Goal: Navigation & Orientation: Find specific page/section

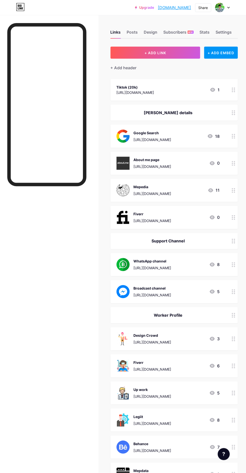
click at [224, 33] on div "Settings" at bounding box center [223, 33] width 16 height 9
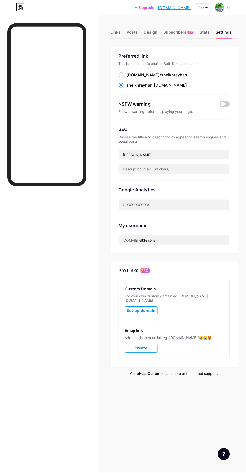
click at [207, 32] on div "Stats" at bounding box center [204, 33] width 10 height 9
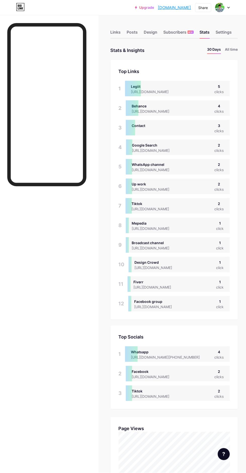
scroll to position [473, 246]
click at [190, 32] on span "NEW" at bounding box center [190, 32] width 5 height 3
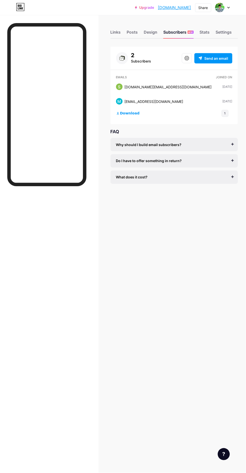
click at [151, 35] on div "Design" at bounding box center [151, 33] width 14 height 9
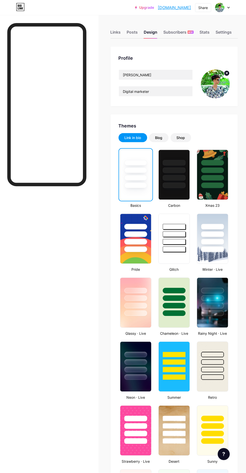
click at [135, 33] on div "Posts" at bounding box center [132, 33] width 11 height 9
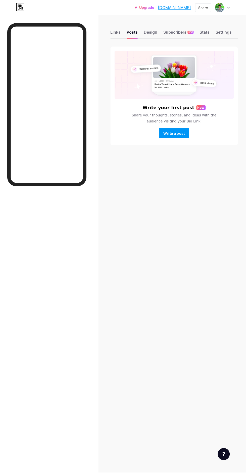
click at [119, 32] on div "Links" at bounding box center [115, 33] width 10 height 9
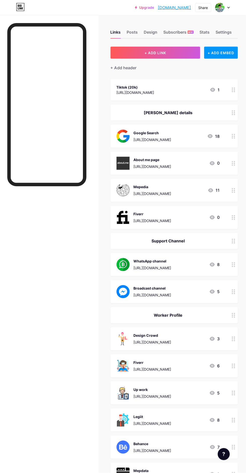
click at [153, 32] on div "Design" at bounding box center [151, 33] width 14 height 9
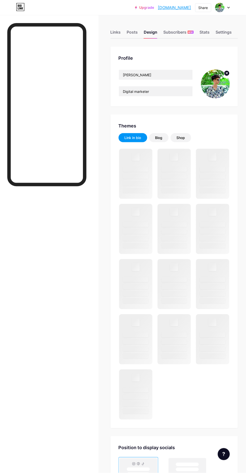
click at [145, 32] on div "Design" at bounding box center [151, 33] width 14 height 9
click at [137, 31] on div "Posts" at bounding box center [132, 33] width 11 height 9
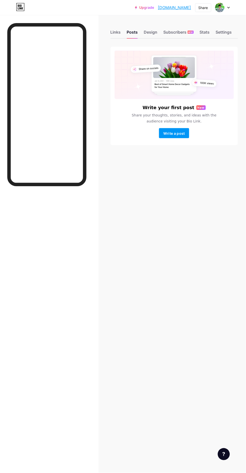
click at [219, 32] on div "Settings" at bounding box center [223, 33] width 16 height 9
